Goal: Find specific page/section: Find specific page/section

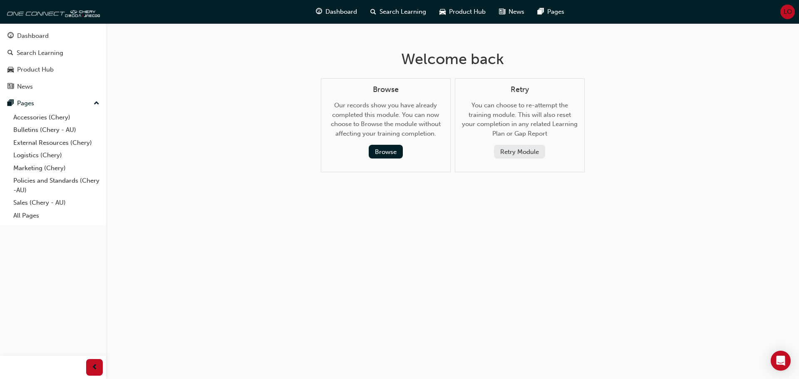
click at [337, 20] on div "Dashboard Search Learning Product Hub News Pages" at bounding box center [440, 12] width 268 height 24
click at [338, 15] on span "Dashboard" at bounding box center [341, 12] width 32 height 10
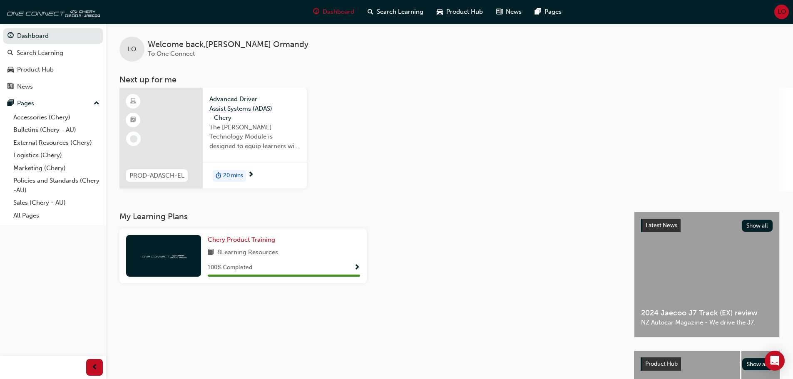
click at [786, 10] on div "LO" at bounding box center [781, 12] width 15 height 15
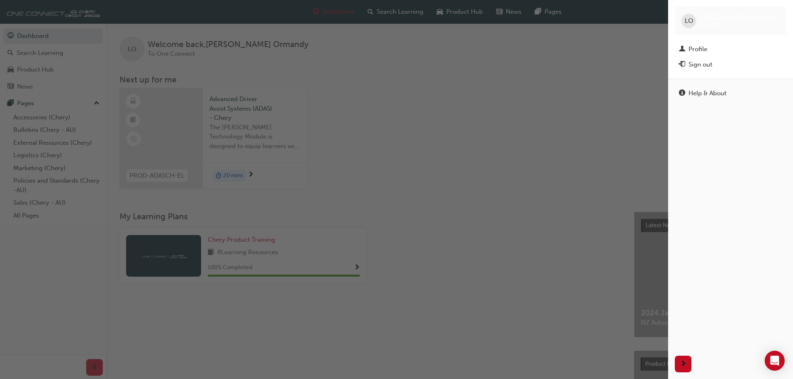
click at [589, 99] on div "button" at bounding box center [334, 189] width 668 height 379
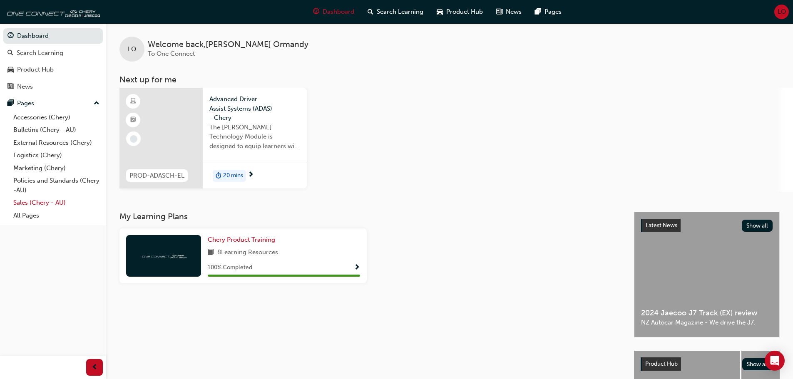
click at [55, 203] on link "Sales (Chery - AU)" at bounding box center [56, 202] width 93 height 13
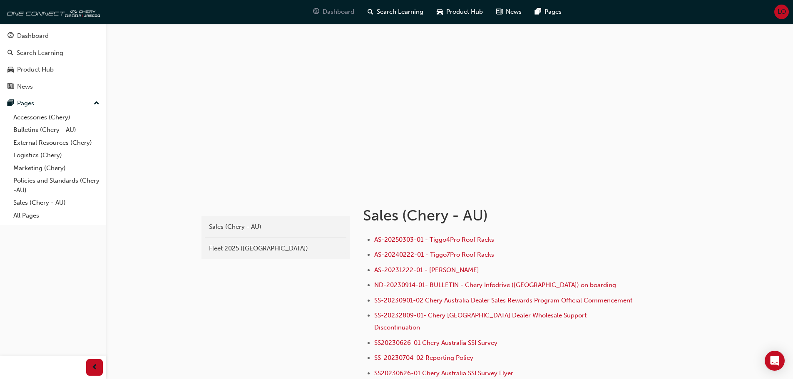
click at [332, 9] on span "Dashboard" at bounding box center [338, 12] width 32 height 10
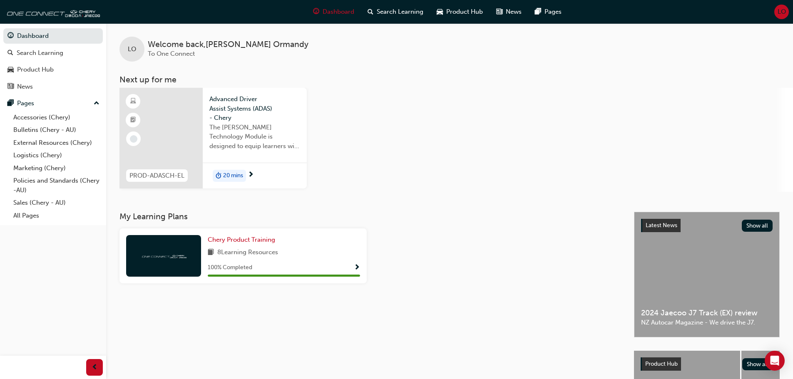
click at [774, 17] on button "LO" at bounding box center [781, 12] width 15 height 15
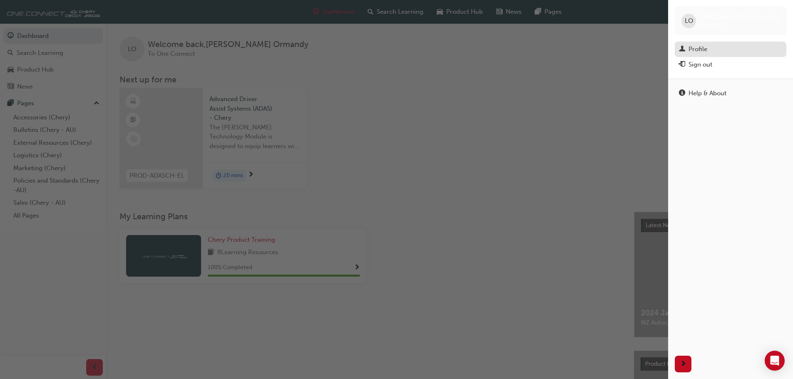
click at [701, 52] on div "Profile" at bounding box center [697, 50] width 19 height 10
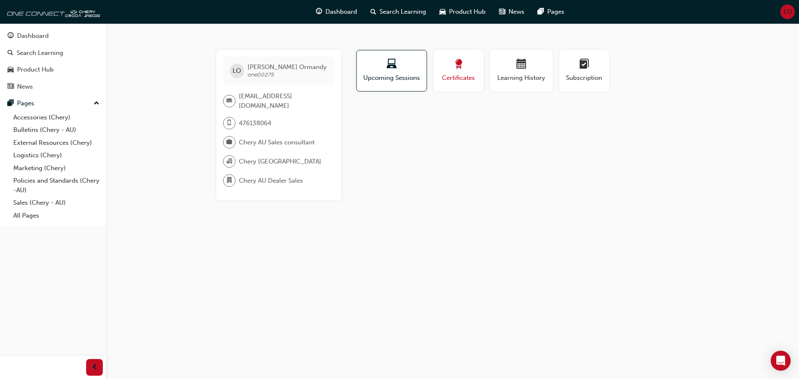
click at [459, 77] on span "Certificates" at bounding box center [458, 78] width 37 height 10
click at [391, 62] on span "laptop-icon" at bounding box center [392, 64] width 10 height 11
click at [356, 50] on button "Upcoming Sessions" at bounding box center [391, 71] width 71 height 42
